Goal: Task Accomplishment & Management: Complete application form

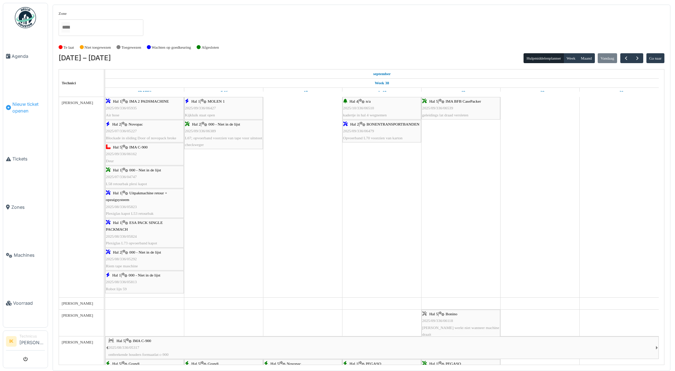
click at [20, 101] on span "Nieuw ticket openen" at bounding box center [28, 107] width 32 height 13
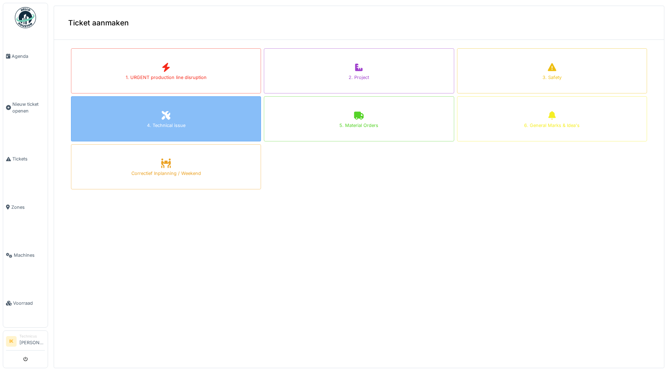
click at [163, 114] on icon at bounding box center [166, 115] width 9 height 9
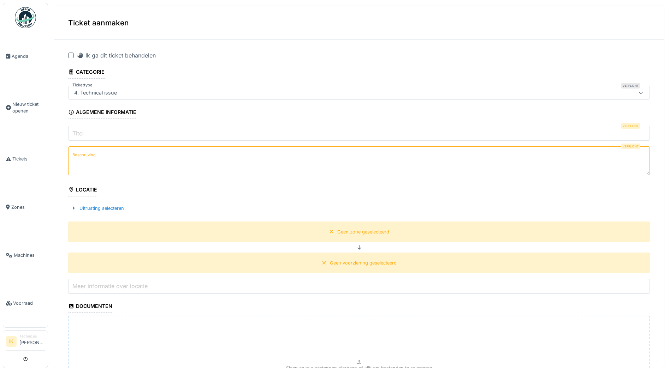
click at [121, 134] on input "Titel" at bounding box center [358, 133] width 581 height 15
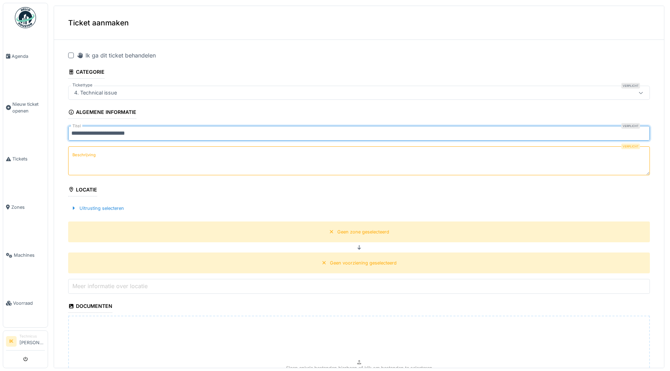
type input "**********"
click at [101, 160] on textarea "Beschrijving" at bounding box center [358, 161] width 581 height 29
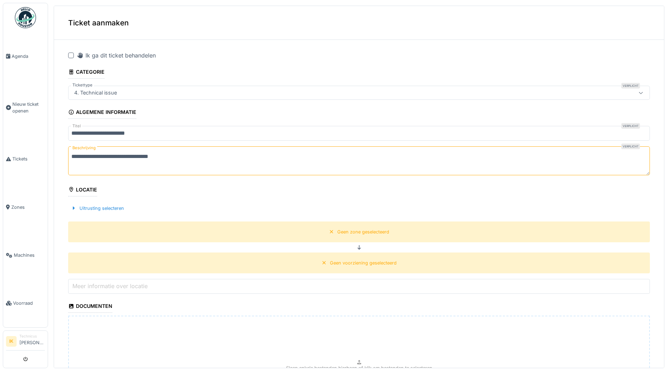
type textarea "**********"
click at [352, 245] on fieldset "**********" at bounding box center [358, 250] width 581 height 408
click at [356, 246] on icon at bounding box center [359, 247] width 6 height 5
click at [114, 207] on div "Uitrusting selecteren" at bounding box center [97, 209] width 59 height 10
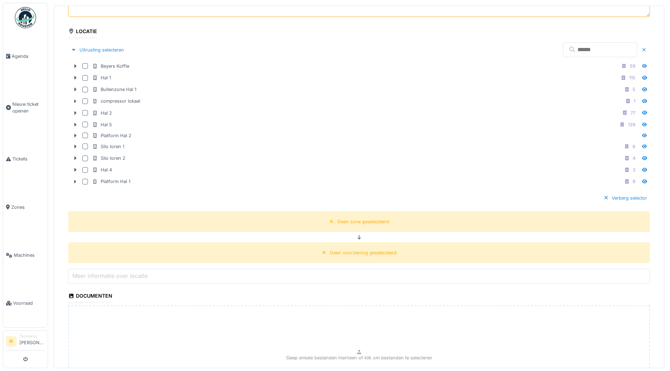
scroll to position [177, 0]
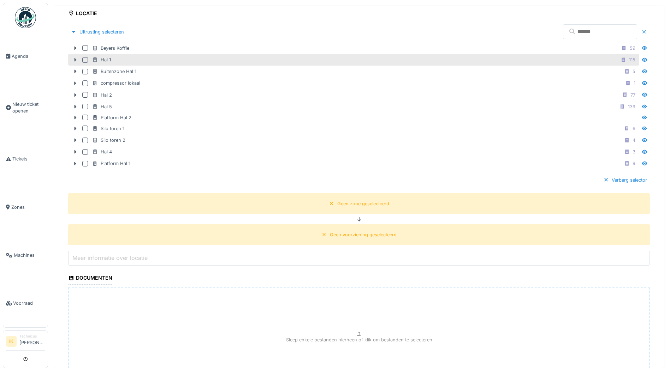
click at [76, 60] on icon at bounding box center [75, 60] width 2 height 4
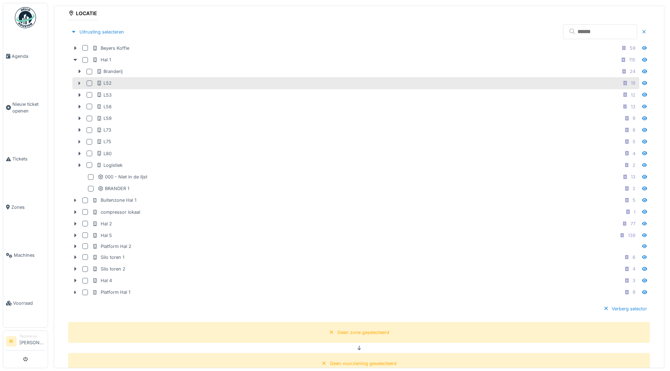
click at [81, 83] on icon at bounding box center [80, 83] width 6 height 5
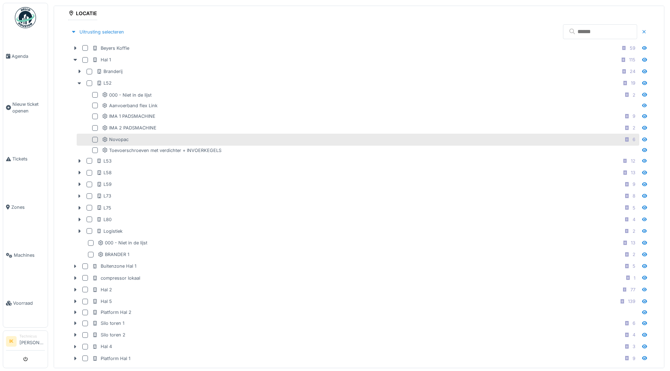
click at [95, 139] on div at bounding box center [95, 140] width 6 height 6
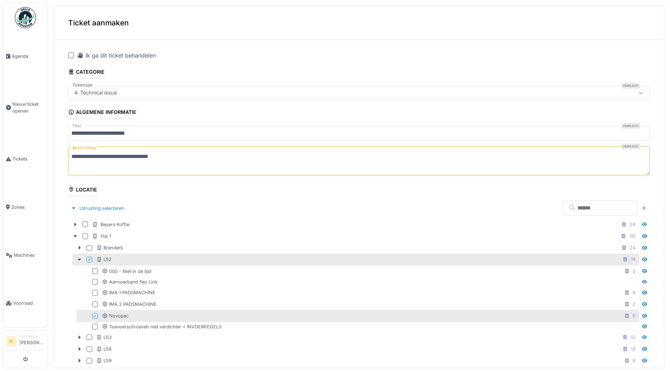
scroll to position [0, 0]
click at [71, 56] on div at bounding box center [71, 56] width 6 height 6
click at [20, 55] on span "Agenda" at bounding box center [28, 56] width 33 height 7
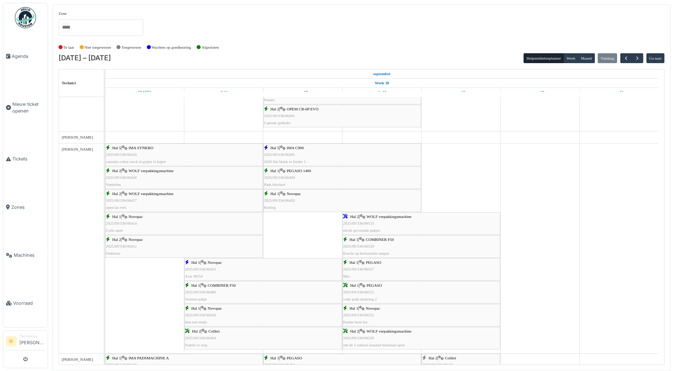
scroll to position [706, 0]
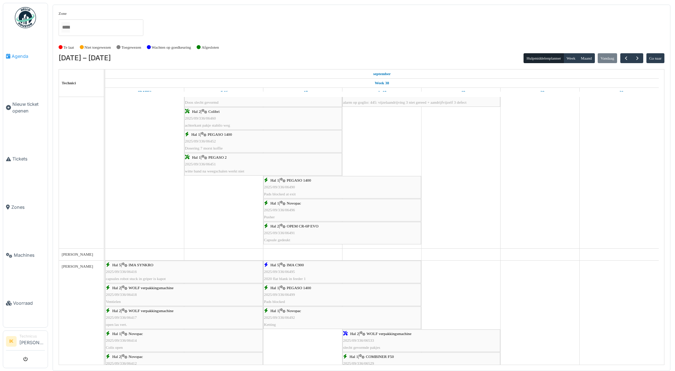
click at [18, 54] on span "Agenda" at bounding box center [28, 56] width 33 height 7
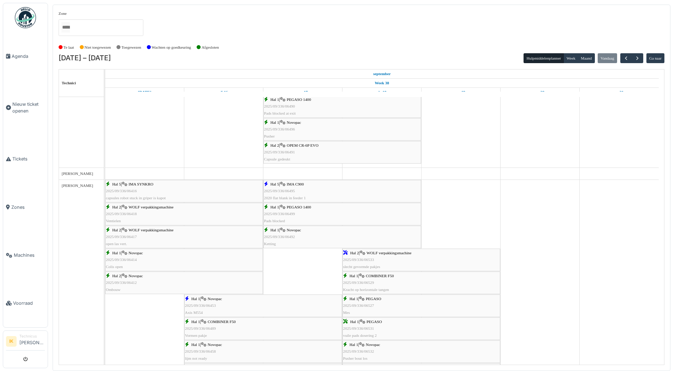
scroll to position [706, 0]
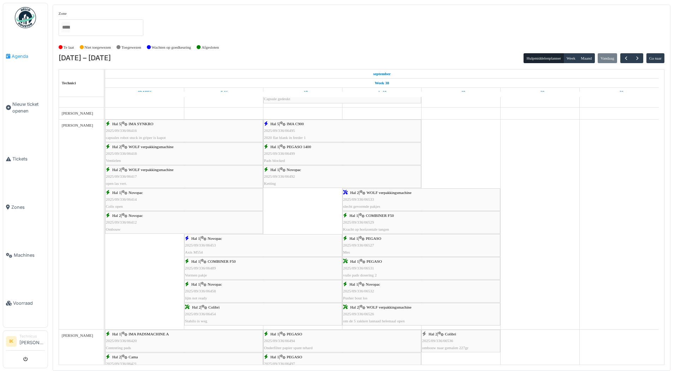
click at [23, 56] on span "Agenda" at bounding box center [28, 56] width 33 height 7
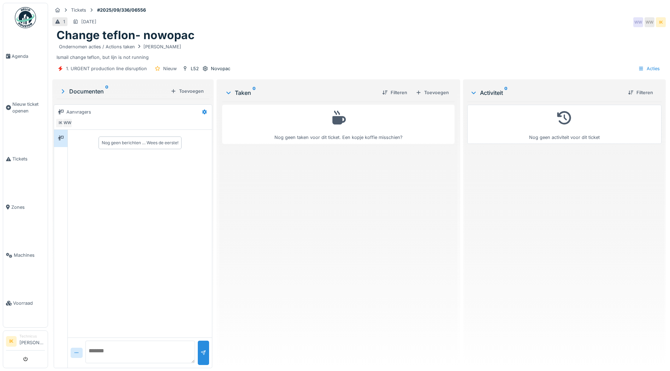
click at [114, 144] on div "Nog geen berichten … Wees de eerste!" at bounding box center [140, 143] width 77 height 6
click at [104, 351] on textarea at bounding box center [139, 352] width 109 height 23
type textarea "**********"
click at [201, 350] on div at bounding box center [204, 353] width 6 height 7
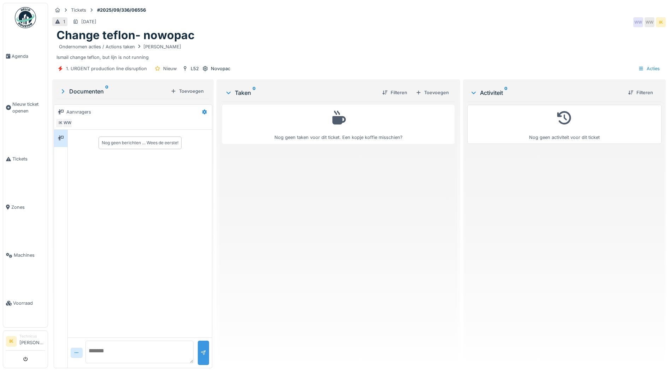
scroll to position [0, 0]
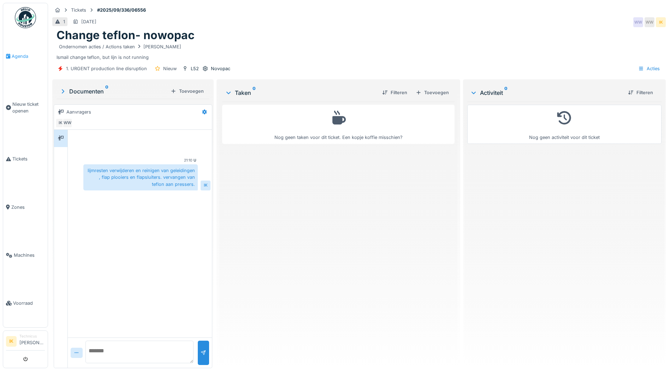
click at [15, 54] on span "Agenda" at bounding box center [28, 56] width 33 height 7
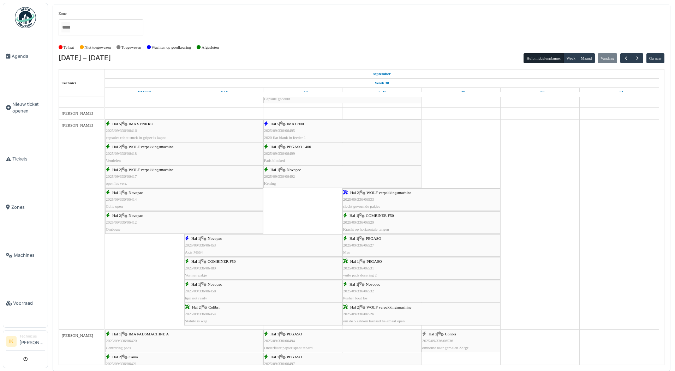
click at [28, 19] on img at bounding box center [25, 17] width 21 height 21
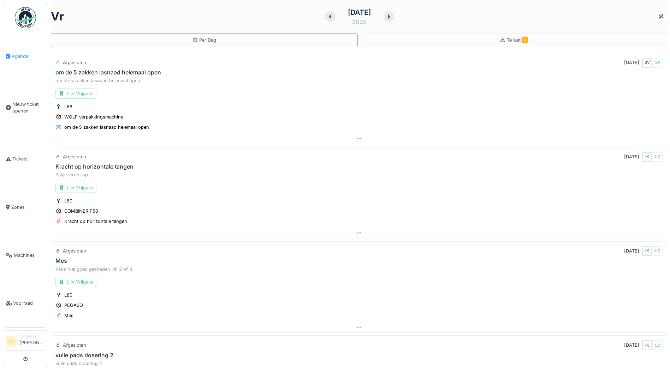
click at [20, 55] on span "Agenda" at bounding box center [28, 56] width 33 height 7
